Goal: Task Accomplishment & Management: Manage account settings

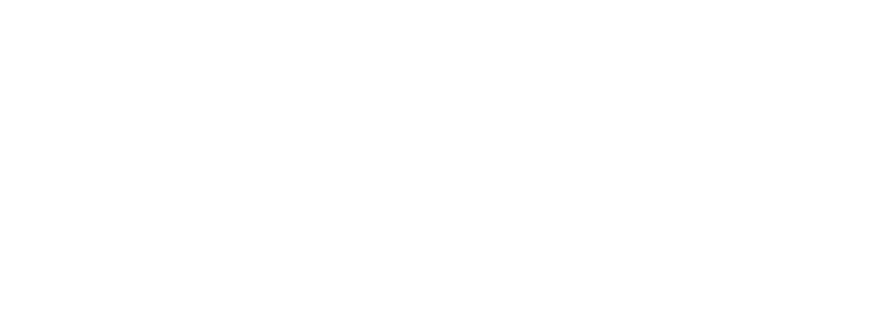
drag, startPoint x: 299, startPoint y: 317, endPoint x: 290, endPoint y: 384, distance: 67.5
click at [290, 0] on html at bounding box center [446, 0] width 893 height 0
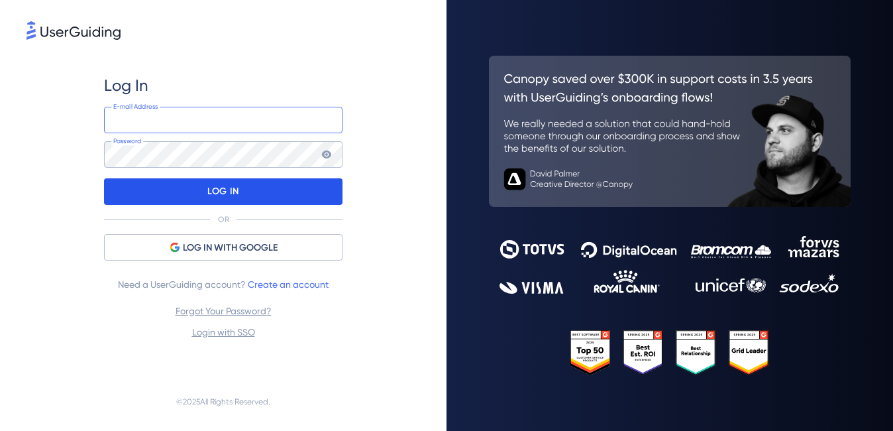
type input "[EMAIL_ADDRESS][DOMAIN_NAME]"
click at [207, 196] on p "LOG IN" at bounding box center [222, 191] width 31 height 21
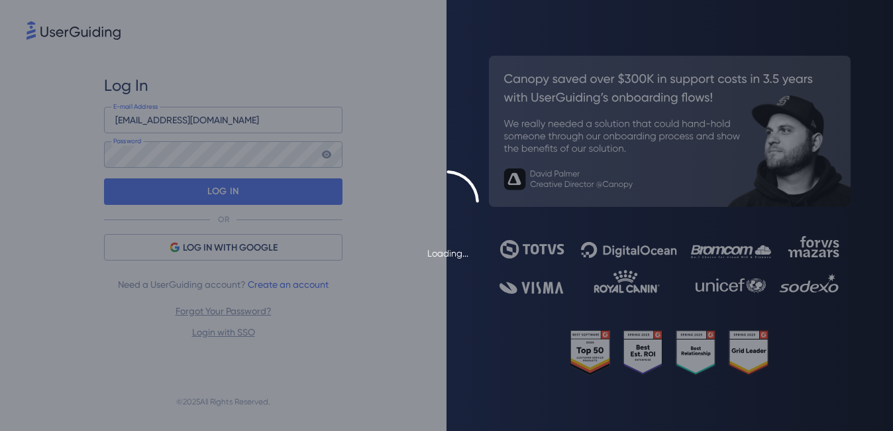
click at [510, 123] on div "Loading..." at bounding box center [446, 215] width 893 height 431
click at [430, 97] on div "Loading..." at bounding box center [446, 215] width 893 height 431
drag, startPoint x: 486, startPoint y: 135, endPoint x: 470, endPoint y: 129, distance: 16.4
click at [485, 135] on div "Loading..." at bounding box center [446, 215] width 893 height 431
click at [328, 281] on div "Loading..." at bounding box center [446, 215] width 893 height 431
